Goal: Information Seeking & Learning: Learn about a topic

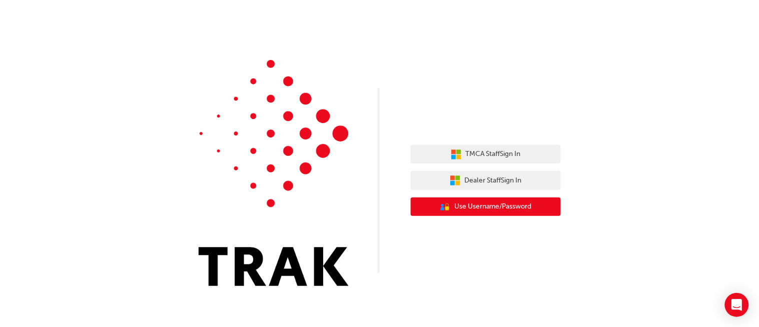
click at [497, 202] on span "Use Username/Password" at bounding box center [493, 207] width 78 height 12
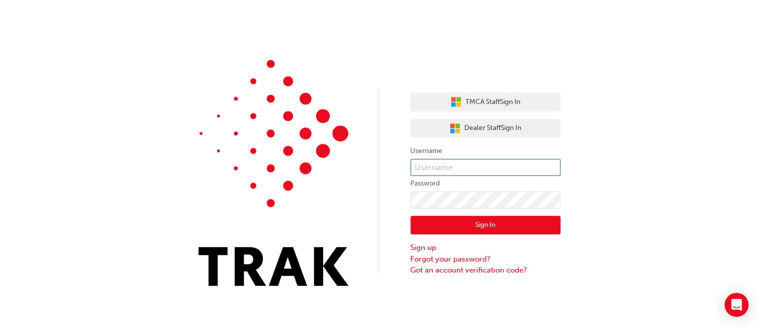
click at [451, 164] on input "text" at bounding box center [486, 167] width 150 height 17
type input "dominic.cabe"
click at [463, 222] on button "Sign In" at bounding box center [486, 225] width 150 height 19
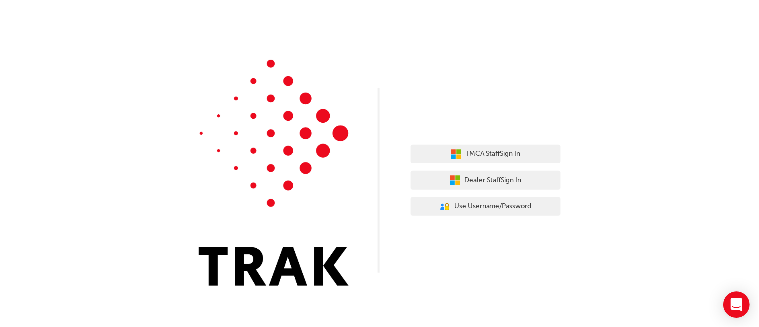
click at [737, 303] on icon "Open Intercom Messenger" at bounding box center [737, 305] width 12 height 13
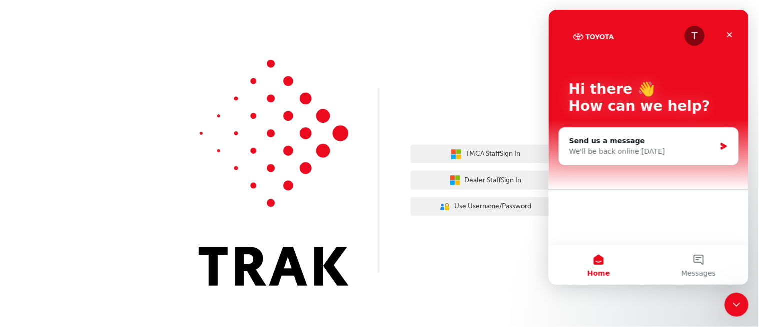
click at [736, 302] on icon "Close Intercom Messenger" at bounding box center [736, 305] width 12 height 12
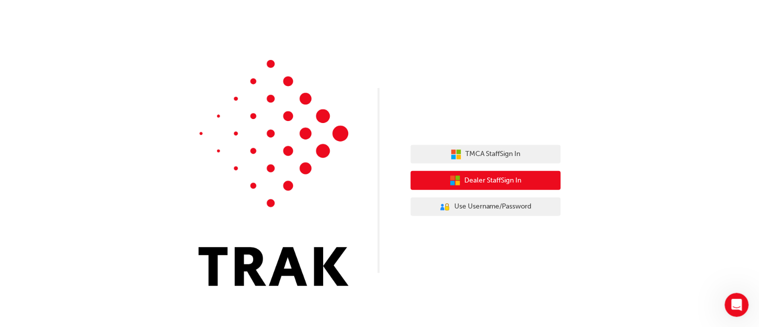
click at [511, 179] on span "Dealer Staff Sign In" at bounding box center [493, 181] width 57 height 12
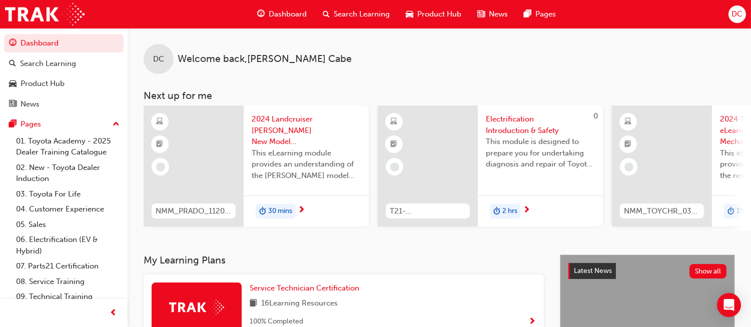
click at [288, 13] on span "Dashboard" at bounding box center [288, 15] width 38 height 12
click at [292, 15] on span "Dashboard" at bounding box center [288, 15] width 38 height 12
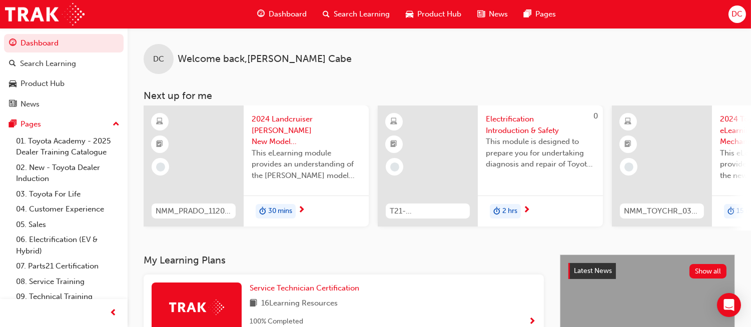
click at [272, 13] on span "Dashboard" at bounding box center [288, 15] width 38 height 12
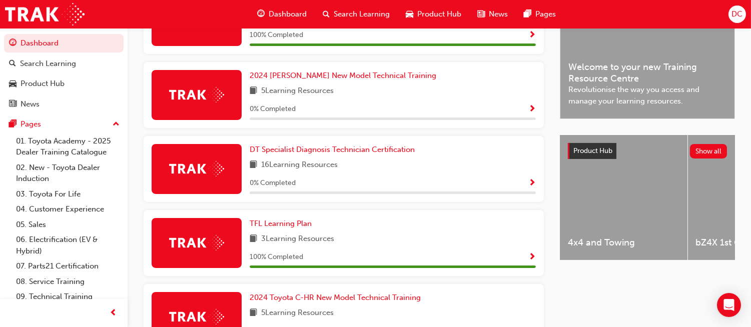
scroll to position [289, 0]
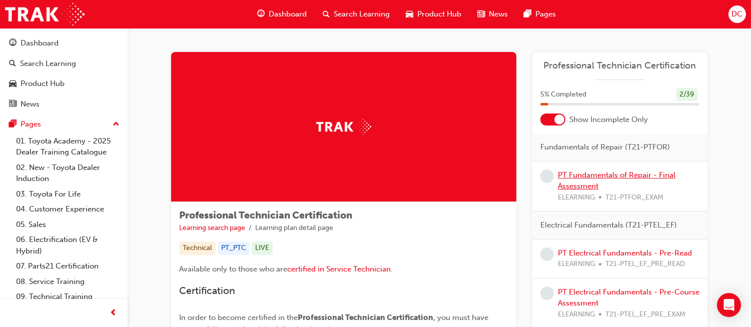
click at [601, 176] on link "PT Fundamentals of Repair - Final Assessment" at bounding box center [617, 181] width 118 height 21
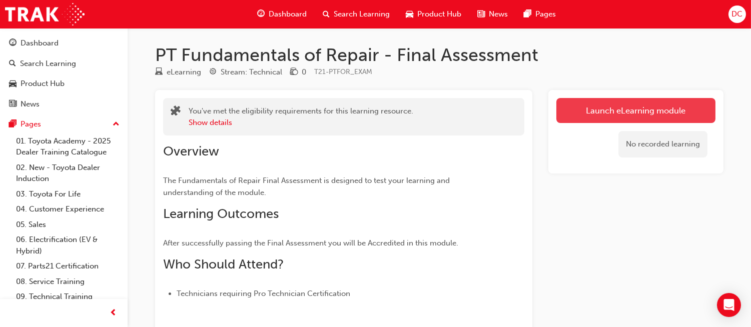
click at [628, 117] on link "Launch eLearning module" at bounding box center [635, 110] width 159 height 25
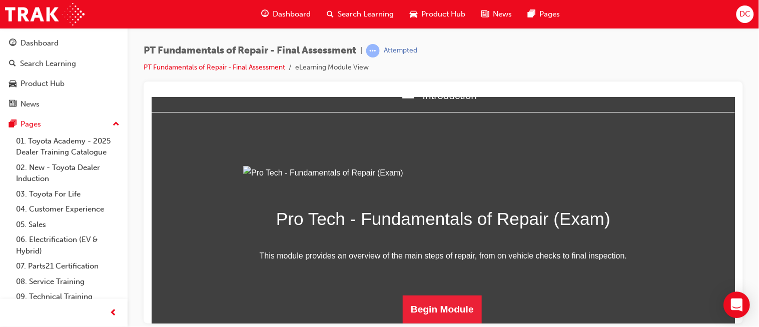
scroll to position [135, 0]
click at [450, 308] on button "Begin Module" at bounding box center [441, 309] width 79 height 28
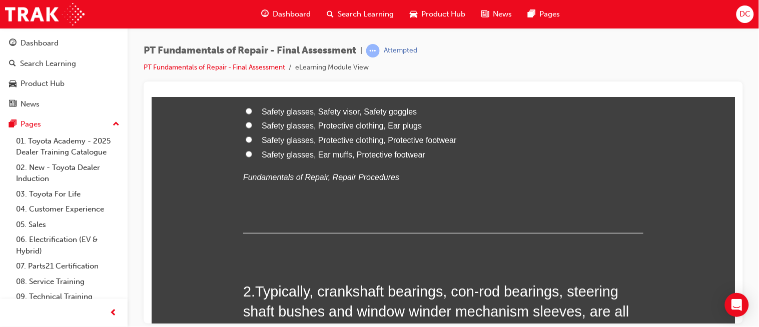
scroll to position [0, 0]
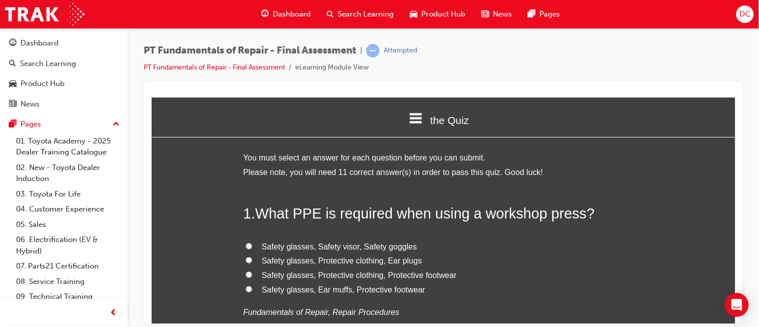
click at [245, 275] on input "Safety glasses, Protective clothing, Protective footwear" at bounding box center [248, 274] width 7 height 7
radio input "true"
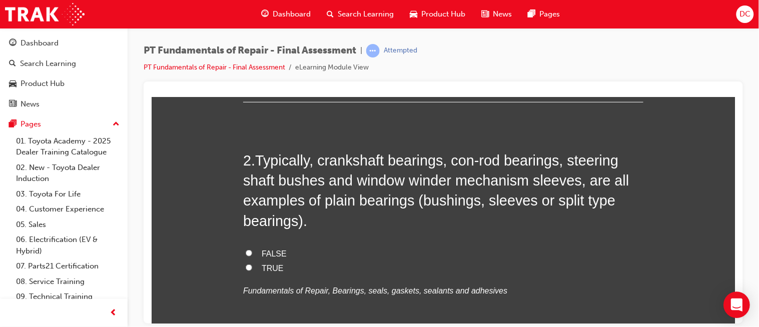
scroll to position [267, 0]
click at [245, 268] on input "TRUE" at bounding box center [248, 267] width 7 height 7
radio input "true"
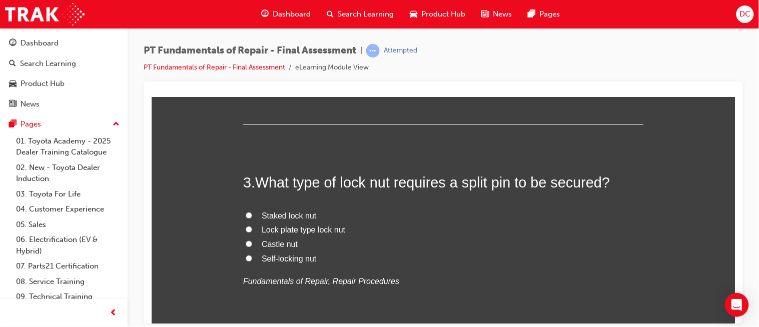
scroll to position [489, 0]
click at [245, 241] on input "Castle nut" at bounding box center [248, 243] width 7 height 7
radio input "true"
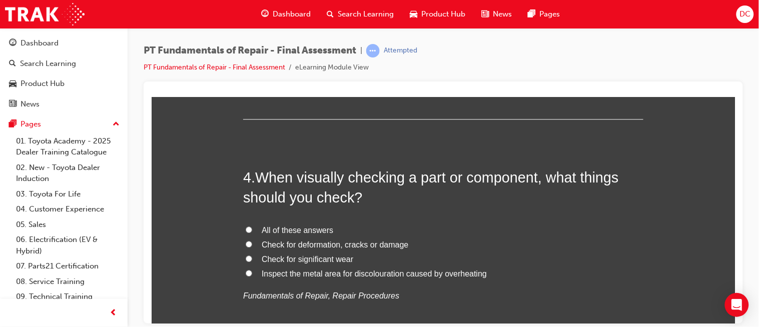
scroll to position [711, 0]
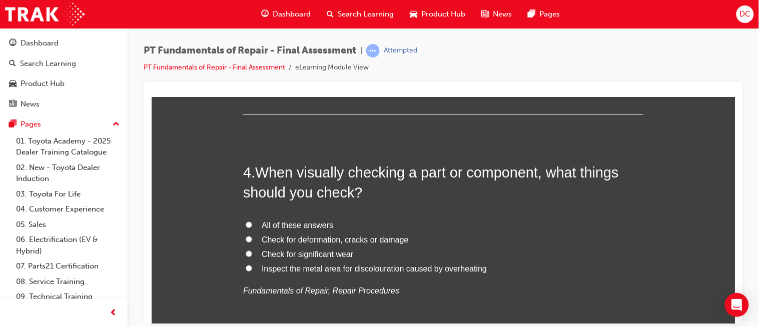
click at [245, 225] on input "All of these answers" at bounding box center [248, 224] width 7 height 7
radio input "true"
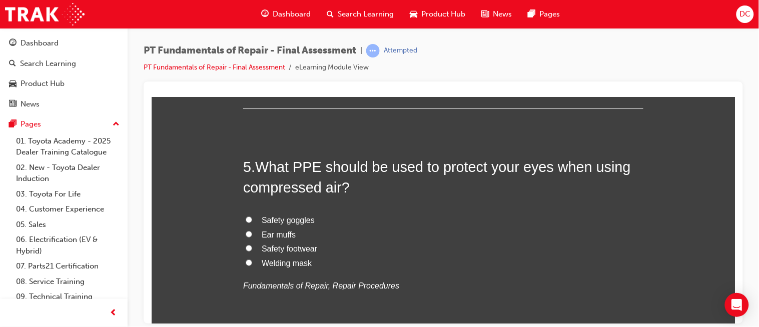
scroll to position [956, 0]
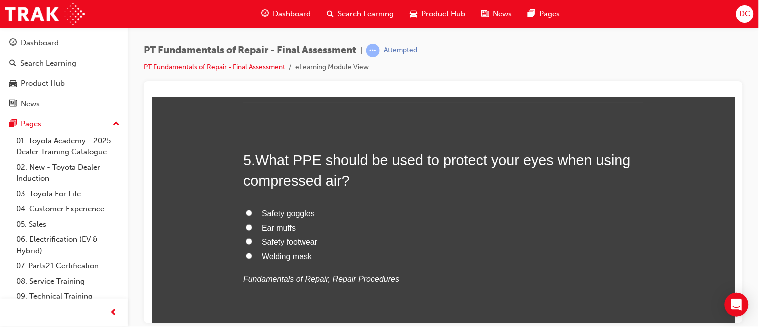
click at [245, 214] on input "Safety goggles" at bounding box center [248, 213] width 7 height 7
radio input "true"
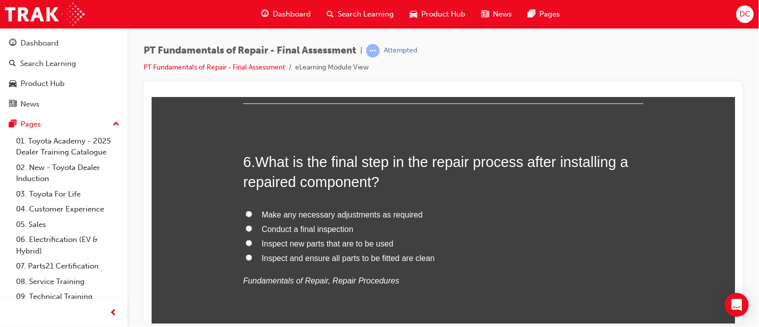
scroll to position [1200, 0]
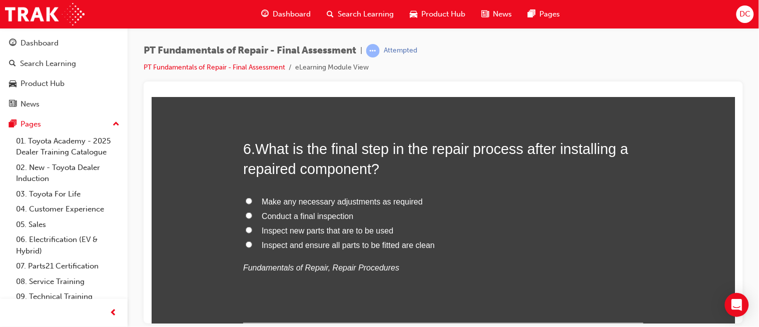
click at [245, 215] on input "Conduct a final inspection" at bounding box center [248, 215] width 7 height 7
radio input "true"
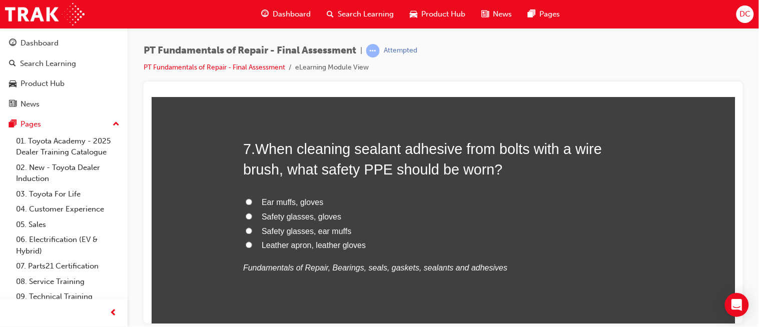
scroll to position [1444, 0]
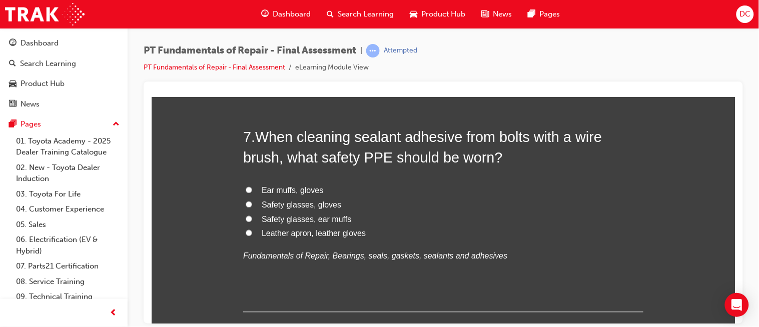
click at [245, 220] on input "Safety glasses, ear muffs" at bounding box center [248, 219] width 7 height 7
radio input "true"
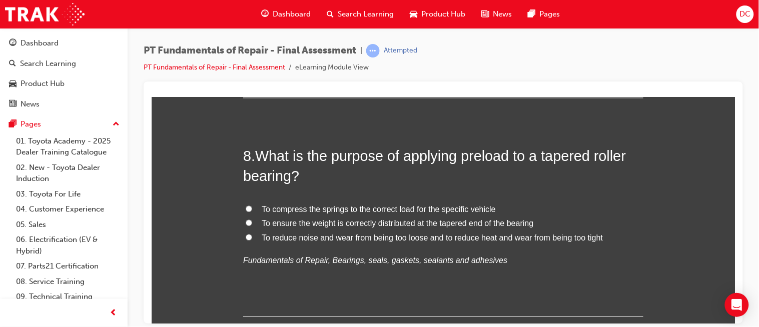
scroll to position [1667, 0]
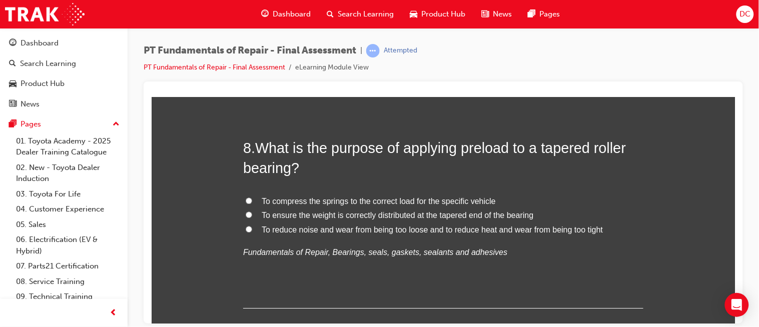
click at [245, 230] on input "To reduce noise and wear from being too loose and to reduce heat and wear from …" at bounding box center [248, 229] width 7 height 7
radio input "true"
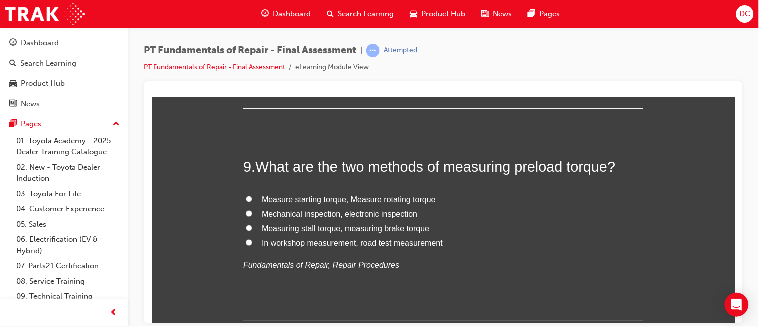
scroll to position [1867, 0]
click at [245, 199] on input "Measure starting torque, Measure rotating torque" at bounding box center [248, 198] width 7 height 7
radio input "true"
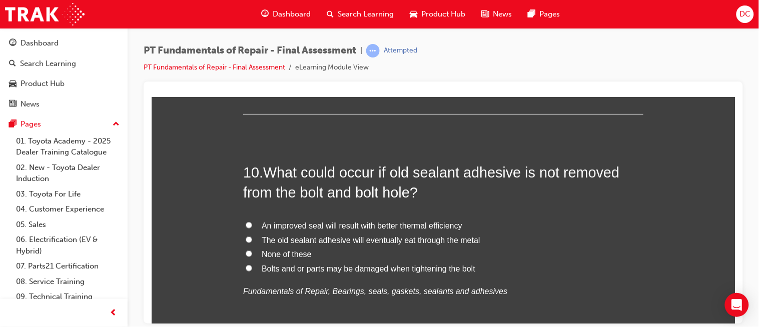
scroll to position [2089, 0]
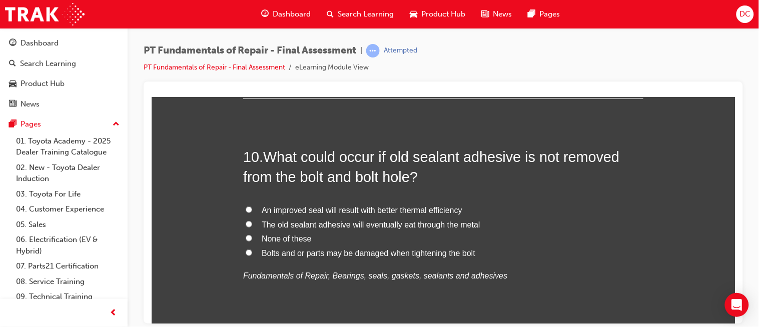
click at [245, 239] on input "None of these" at bounding box center [248, 238] width 7 height 7
radio input "true"
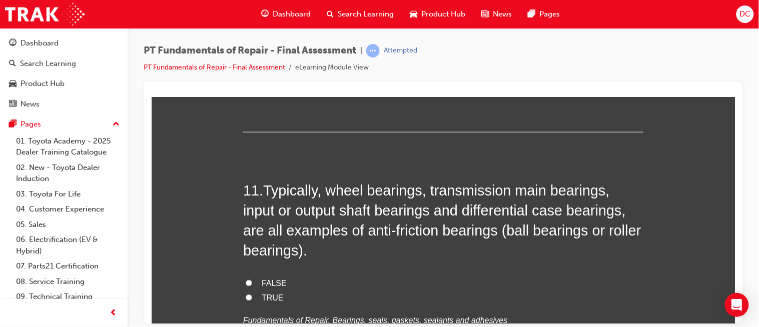
scroll to position [2289, 0]
click at [245, 296] on input "TRUE" at bounding box center [248, 297] width 7 height 7
radio input "true"
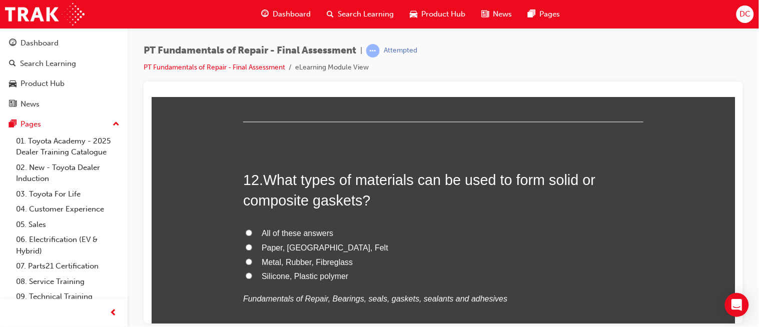
scroll to position [2556, 0]
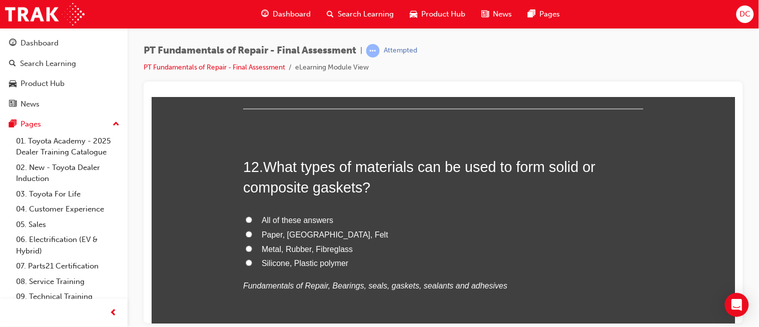
click at [245, 220] on input "All of these answers" at bounding box center [248, 219] width 7 height 7
radio input "true"
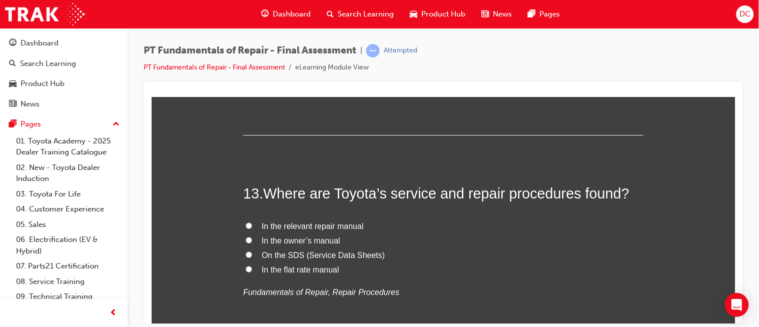
scroll to position [2778, 0]
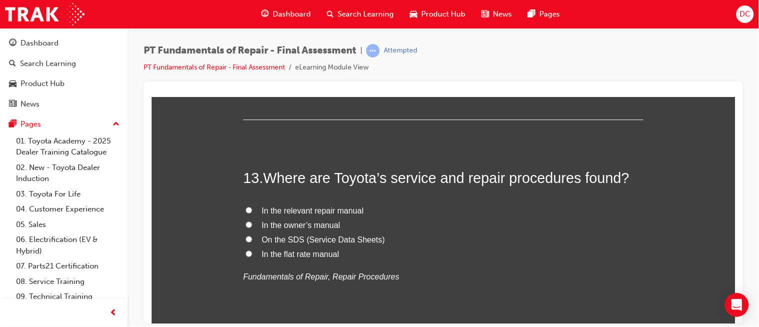
click at [245, 209] on input "In the relevant repair manual" at bounding box center [248, 210] width 7 height 7
radio input "true"
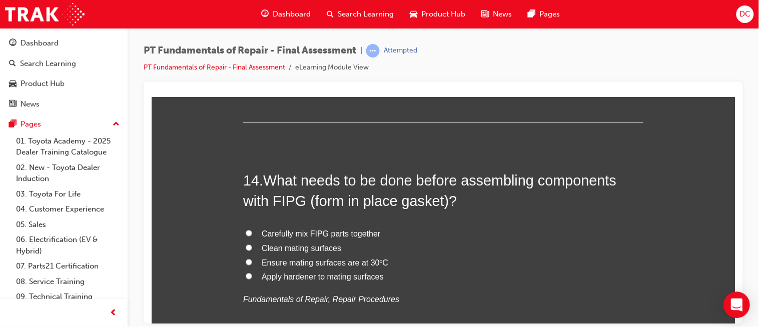
scroll to position [3001, 0]
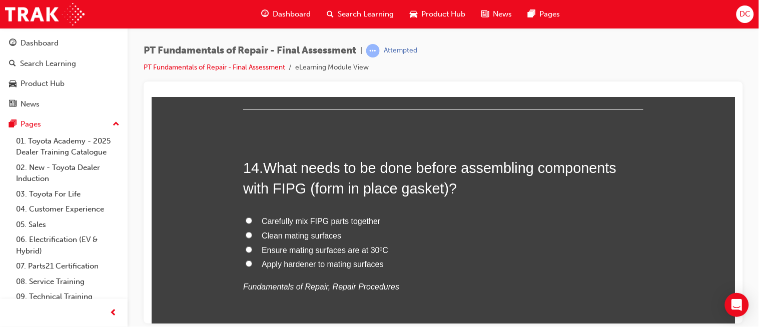
click at [246, 237] on input "Clean mating surfaces" at bounding box center [248, 235] width 7 height 7
radio input "true"
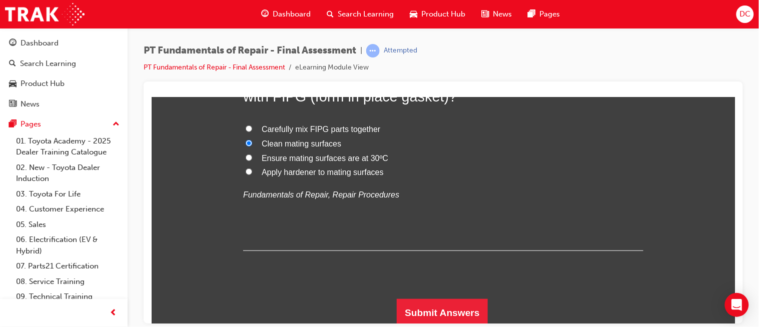
scroll to position [3096, 0]
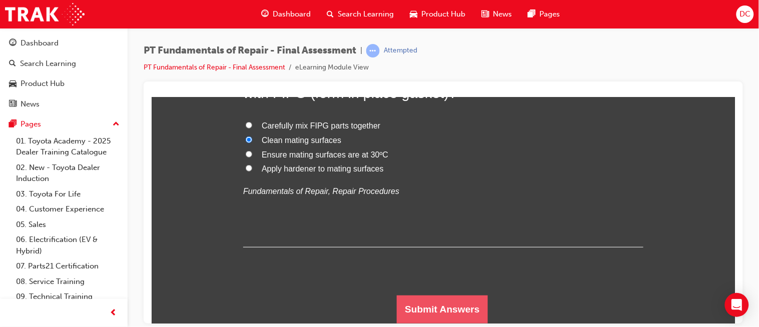
click at [444, 313] on button "Submit Answers" at bounding box center [441, 309] width 91 height 28
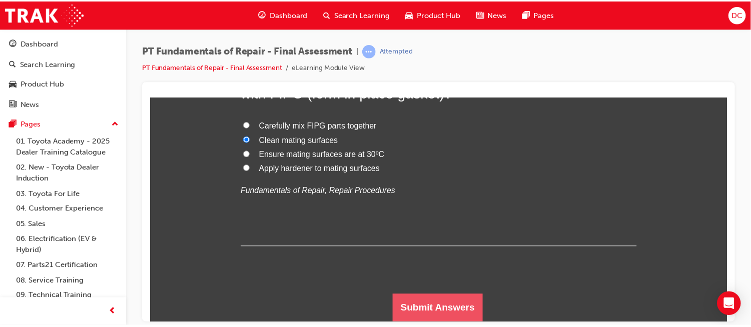
scroll to position [0, 0]
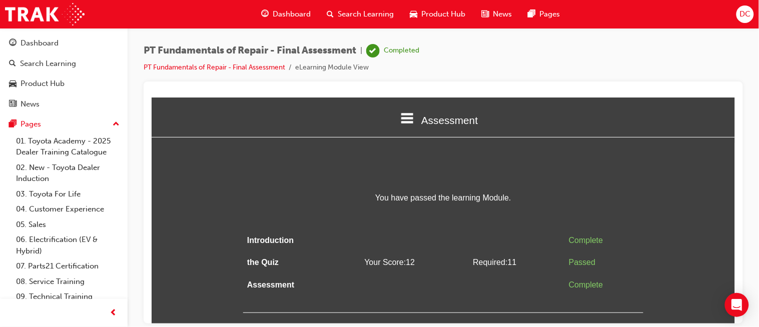
click at [286, 13] on span "Dashboard" at bounding box center [292, 15] width 38 height 12
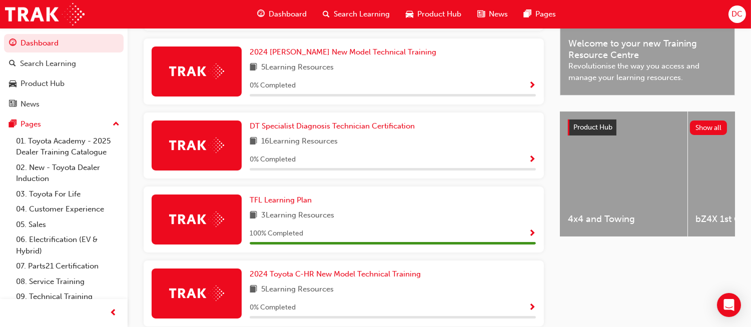
scroll to position [311, 0]
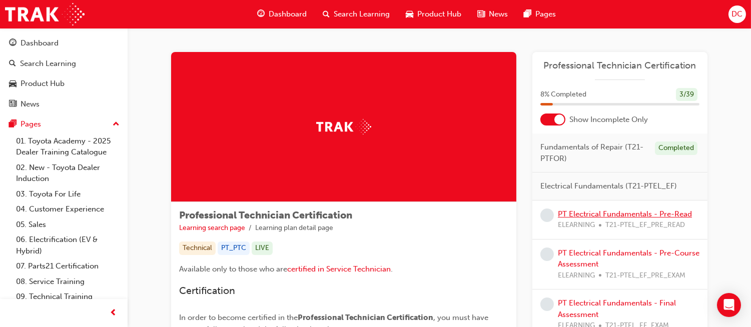
click at [619, 216] on link "PT Electrical Fundamentals - Pre-Read" at bounding box center [625, 214] width 134 height 9
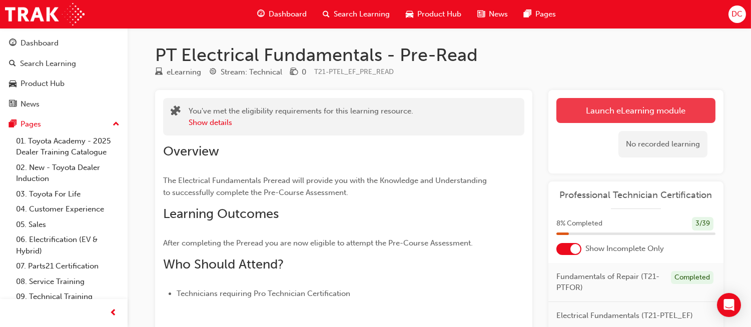
click at [633, 117] on link "Launch eLearning module" at bounding box center [635, 110] width 159 height 25
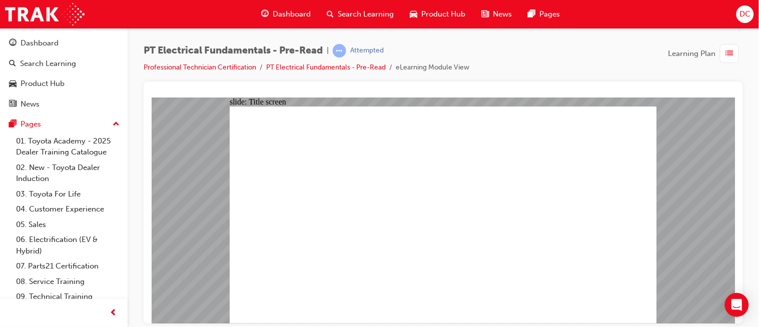
click at [285, 13] on span "Dashboard" at bounding box center [292, 15] width 38 height 12
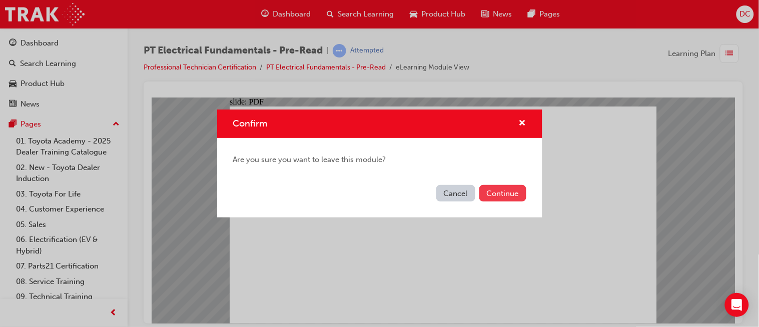
click at [503, 198] on button "Continue" at bounding box center [502, 193] width 47 height 17
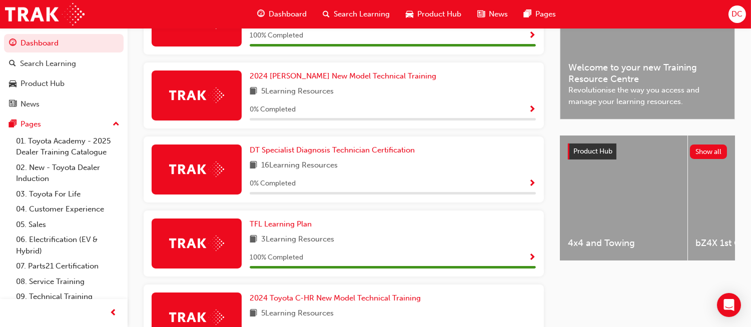
scroll to position [289, 0]
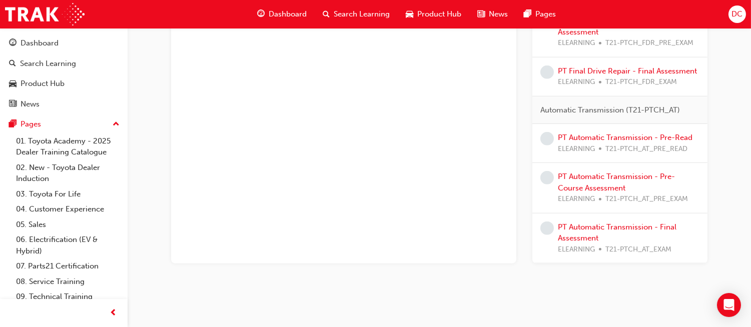
scroll to position [2040, 0]
